Goal: Task Accomplishment & Management: Manage account settings

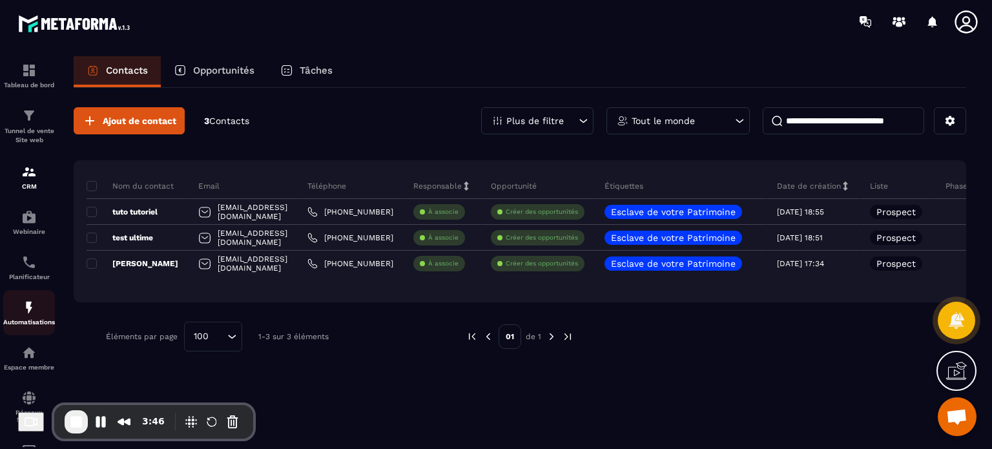
click at [18, 322] on p "Automatisations" at bounding box center [29, 321] width 52 height 7
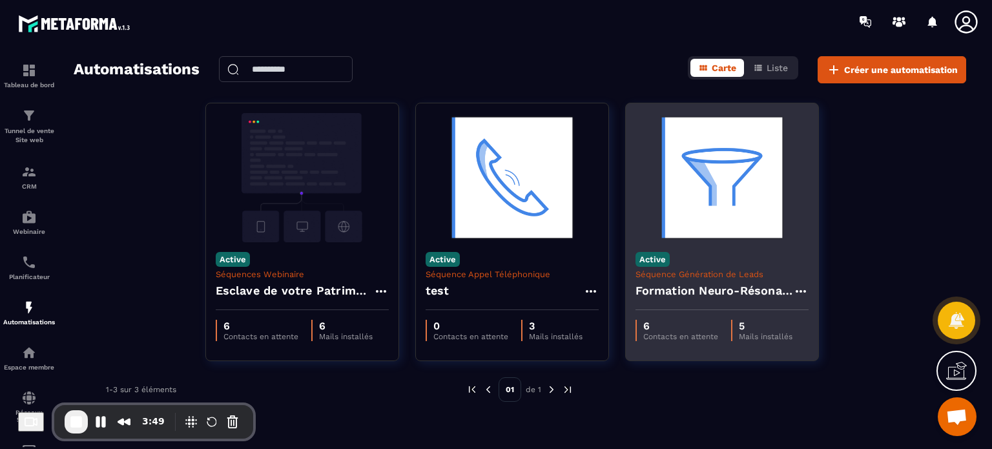
click at [695, 170] on img at bounding box center [721, 177] width 173 height 129
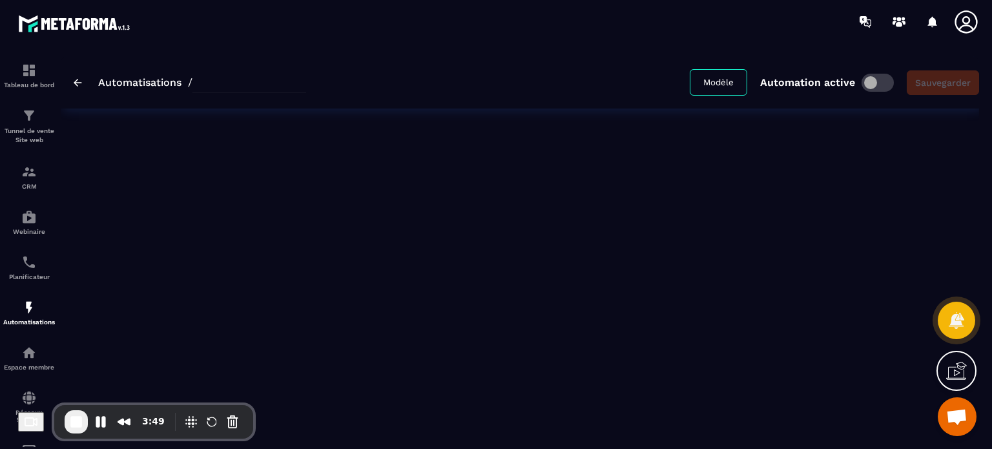
type input "**********"
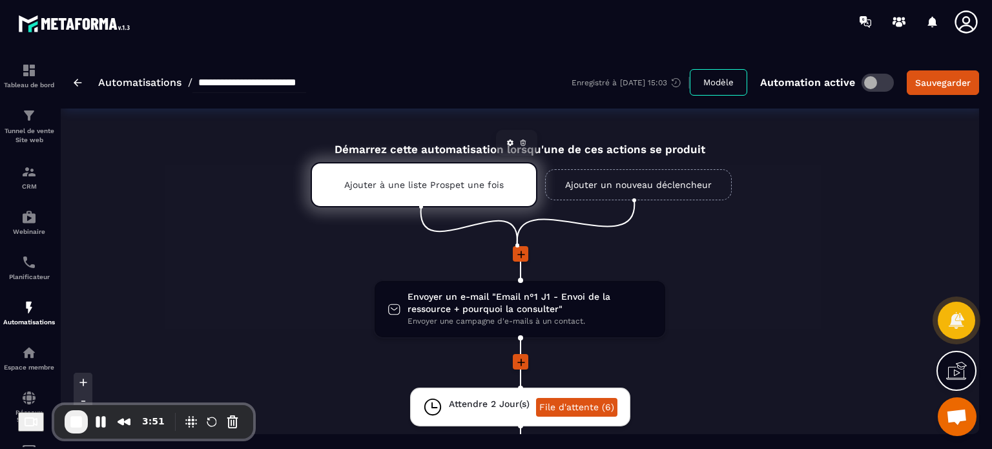
click at [468, 172] on div "Ajouter à une liste Prospet une fois" at bounding box center [424, 184] width 227 height 45
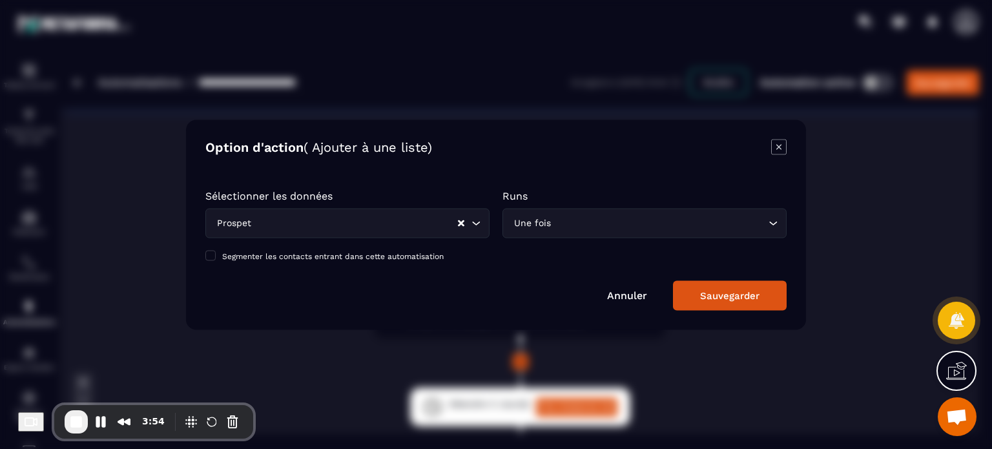
click at [785, 147] on icon "Modal window" at bounding box center [778, 146] width 15 height 15
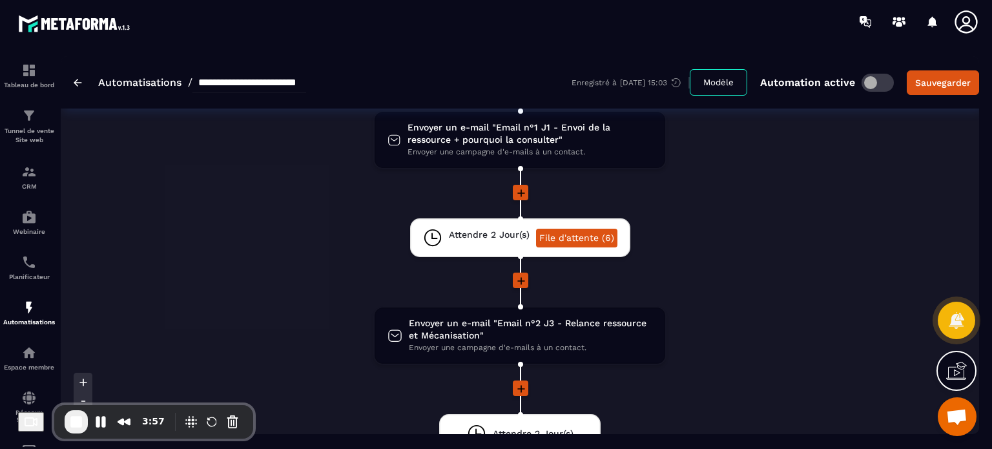
scroll to position [310, 0]
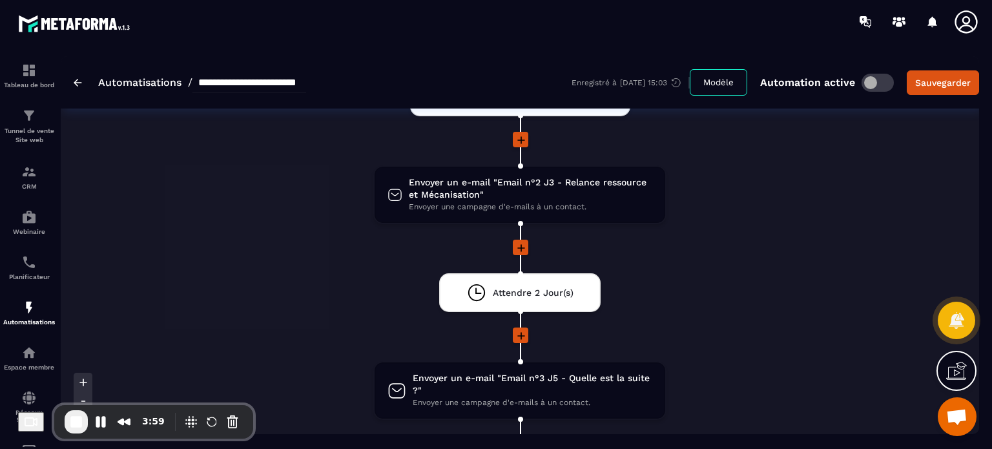
click at [870, 81] on span at bounding box center [877, 83] width 32 height 18
click at [80, 84] on img at bounding box center [78, 83] width 8 height 8
